Goal: Task Accomplishment & Management: Use online tool/utility

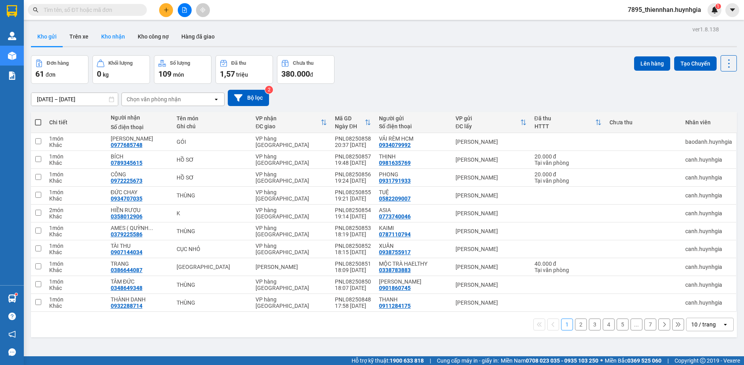
click at [110, 33] on button "Kho nhận" at bounding box center [113, 36] width 37 height 19
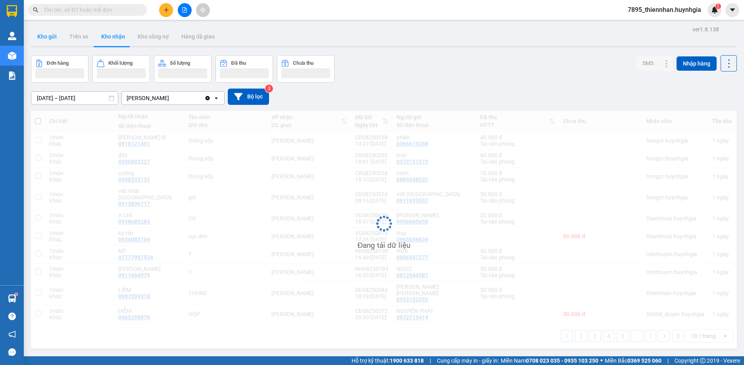
click at [49, 37] on button "Kho gửi" at bounding box center [47, 36] width 32 height 19
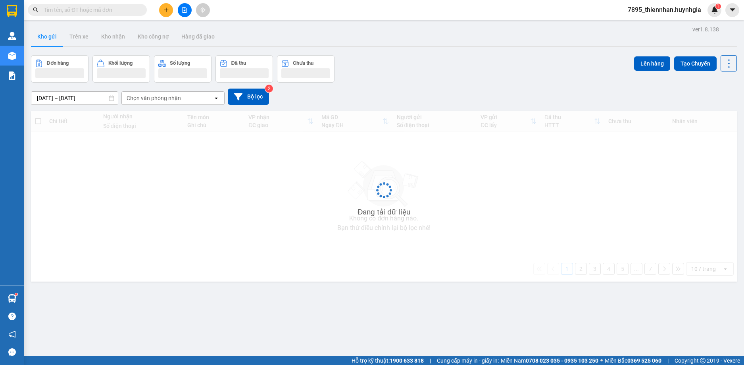
click at [49, 37] on button "Kho gửi" at bounding box center [47, 36] width 32 height 19
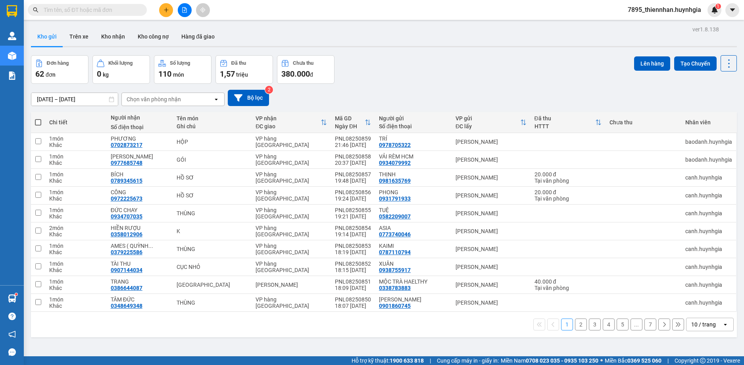
click at [49, 37] on button "Kho gửi" at bounding box center [47, 36] width 32 height 19
click at [661, 8] on span "7895_thiennhan.huynhgia" at bounding box center [665, 10] width 86 height 10
click at [637, 25] on span "Đăng xuất" at bounding box center [667, 24] width 69 height 9
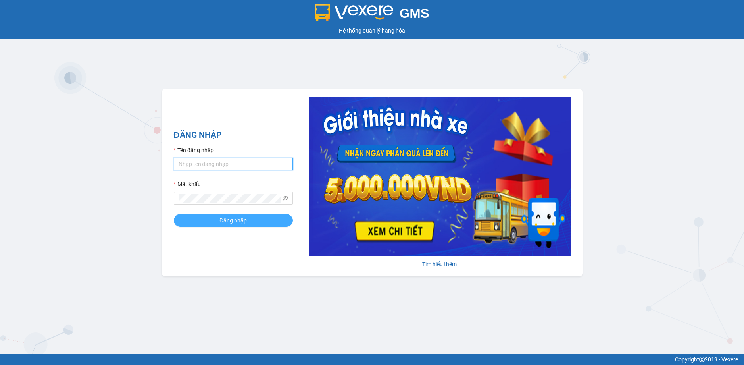
type input "thiennhan.huynhgia"
click at [234, 223] on span "Đăng nhập" at bounding box center [232, 220] width 27 height 9
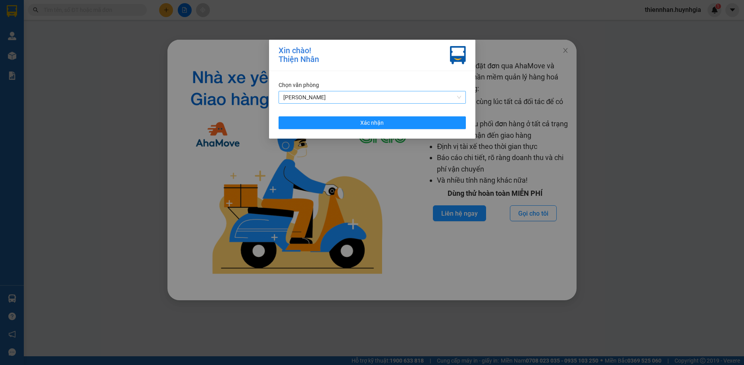
click at [405, 92] on span "[PERSON_NAME]" at bounding box center [372, 97] width 178 height 12
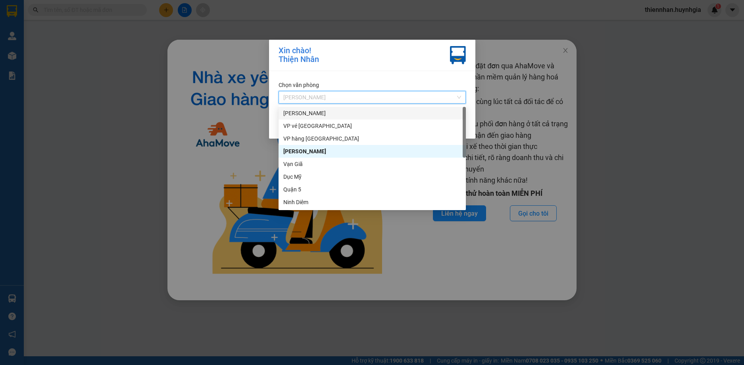
click at [338, 110] on div "[PERSON_NAME]" at bounding box center [372, 113] width 178 height 9
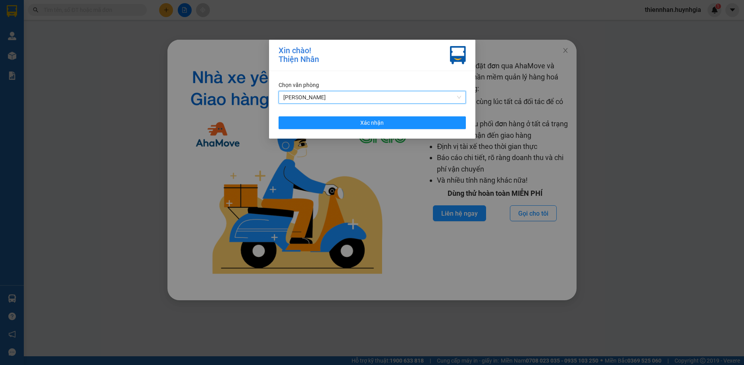
click at [341, 96] on span "[PERSON_NAME]" at bounding box center [372, 97] width 178 height 12
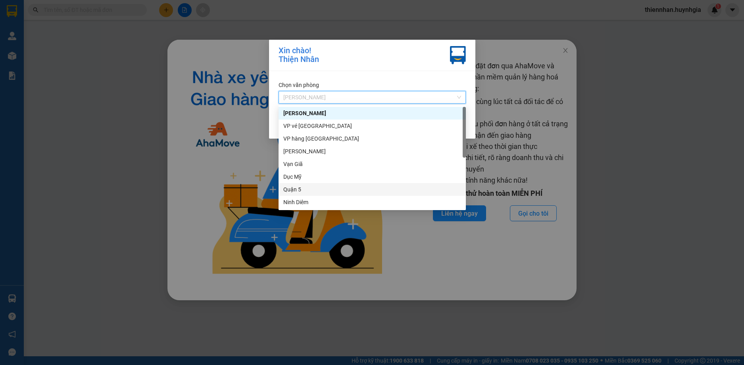
click at [310, 191] on div "Quận 5" at bounding box center [372, 189] width 178 height 9
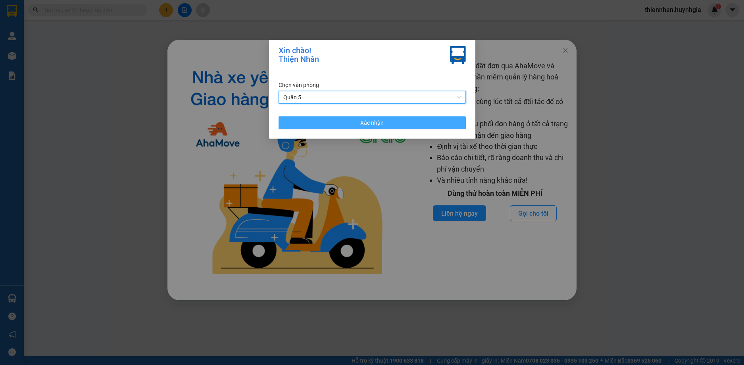
click at [326, 120] on button "Xác nhận" at bounding box center [372, 122] width 187 height 13
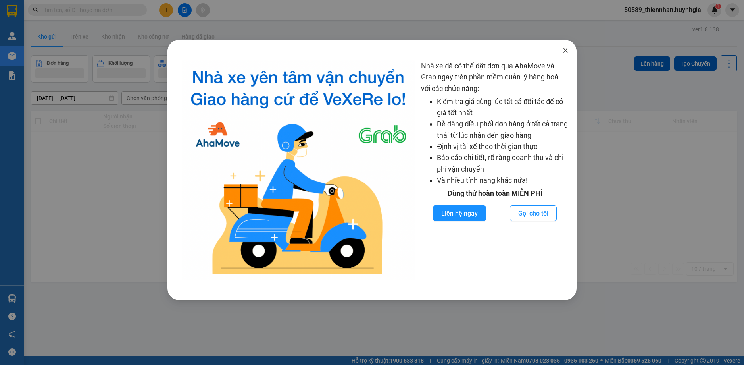
click at [564, 47] on span "Close" at bounding box center [566, 51] width 22 height 22
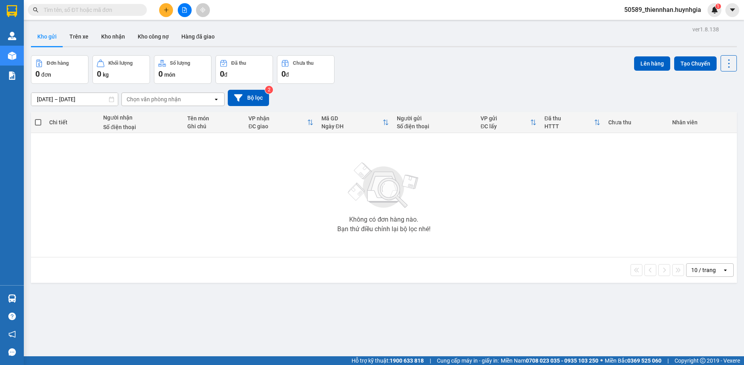
click at [188, 13] on button at bounding box center [185, 10] width 14 height 14
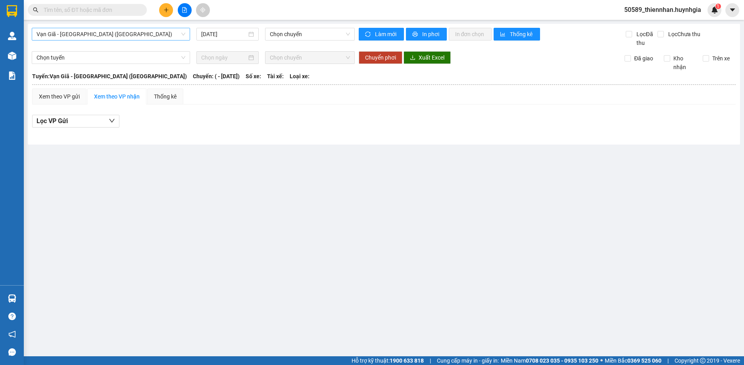
click at [90, 37] on span "Vạn Giã - Sài Gòn (Hàng hóa)" at bounding box center [111, 34] width 149 height 12
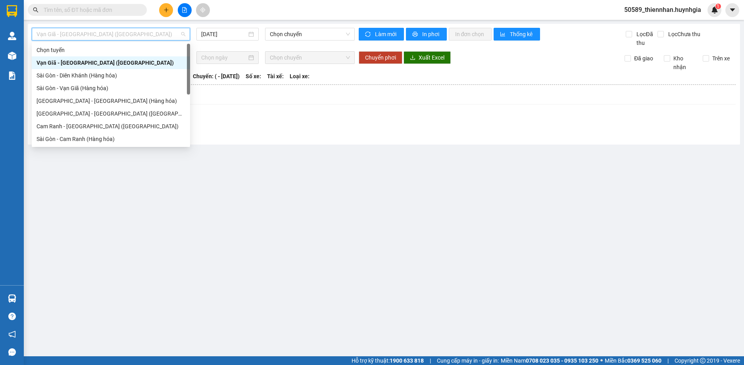
scroll to position [127, 0]
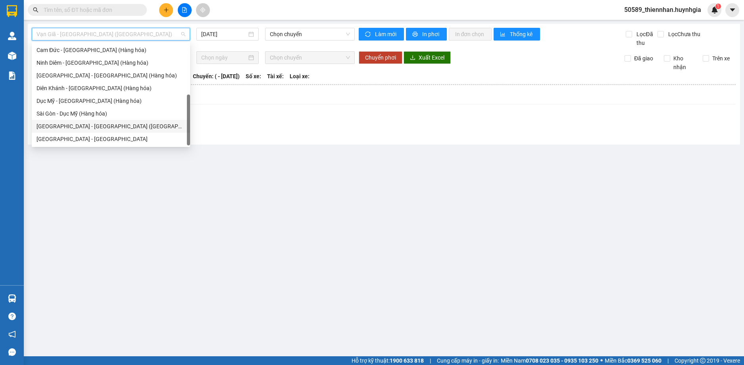
click at [71, 130] on div "Sài Gòn - Nha Trang (Hàng hóa)" at bounding box center [111, 126] width 149 height 9
type input "14/08/2025"
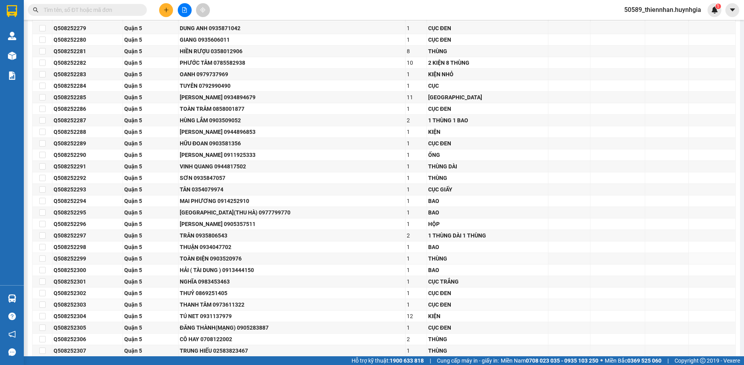
scroll to position [1479, 0]
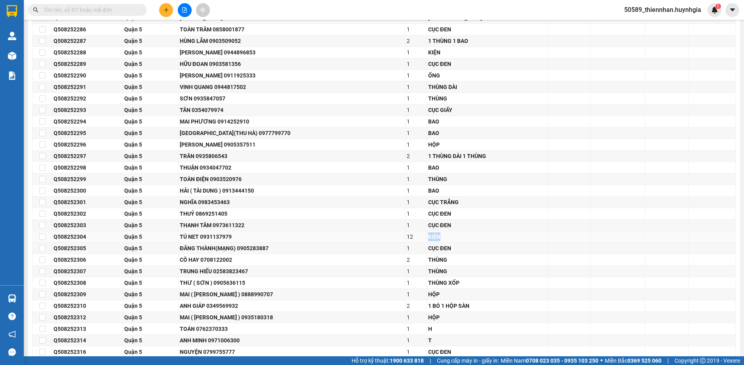
drag, startPoint x: 412, startPoint y: 236, endPoint x: 427, endPoint y: 237, distance: 15.5
click at [427, 237] on tr "Q508252304 Quận 5 TÚ NET 0931137979 12 KIỆN" at bounding box center [384, 237] width 703 height 12
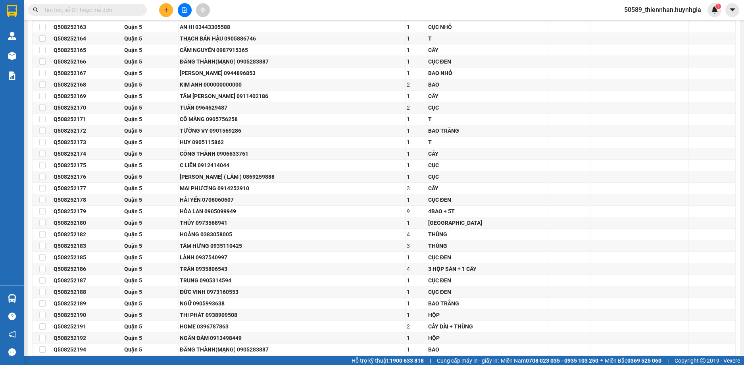
scroll to position [90, 0]
